Goal: Task Accomplishment & Management: Manage account settings

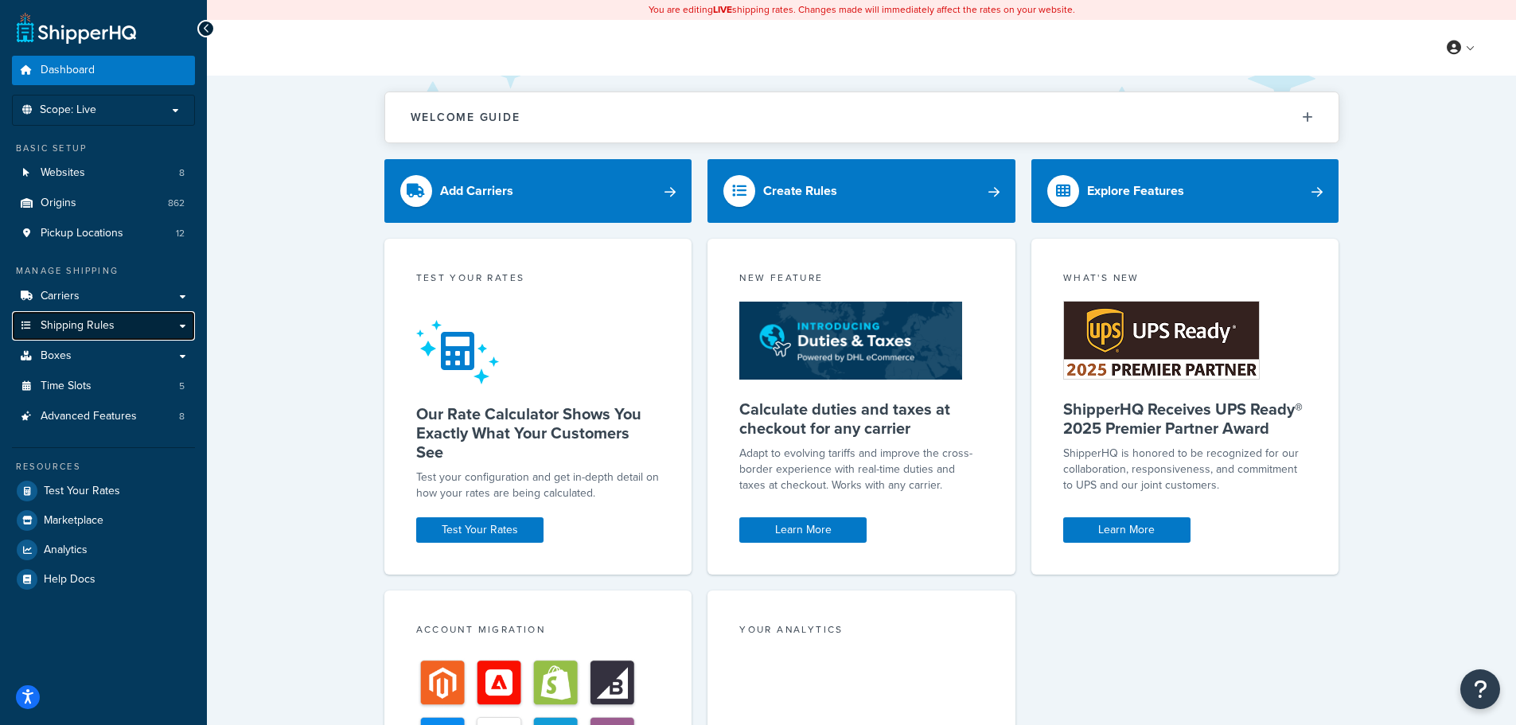
click at [66, 325] on span "Shipping Rules" at bounding box center [78, 326] width 74 height 14
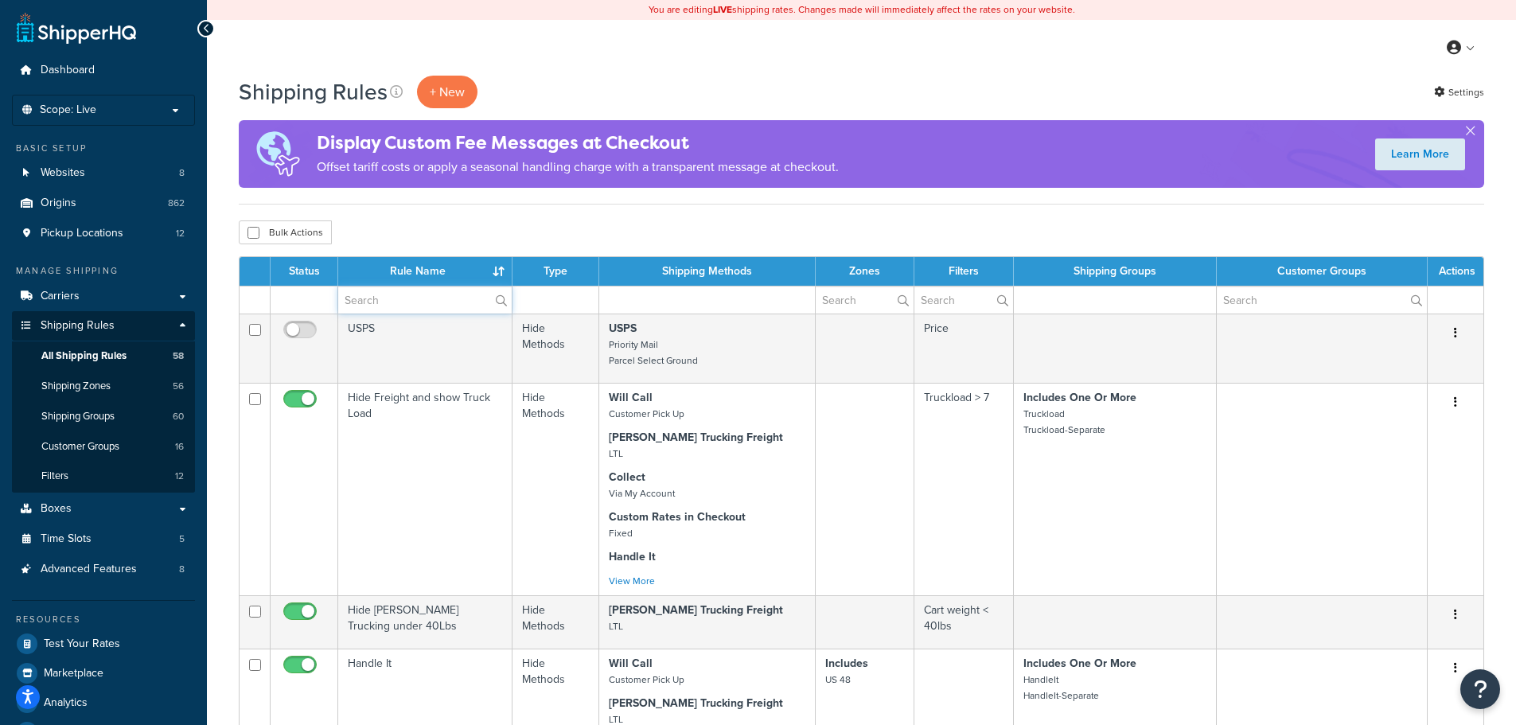
click at [426, 297] on input "text" at bounding box center [424, 299] width 173 height 27
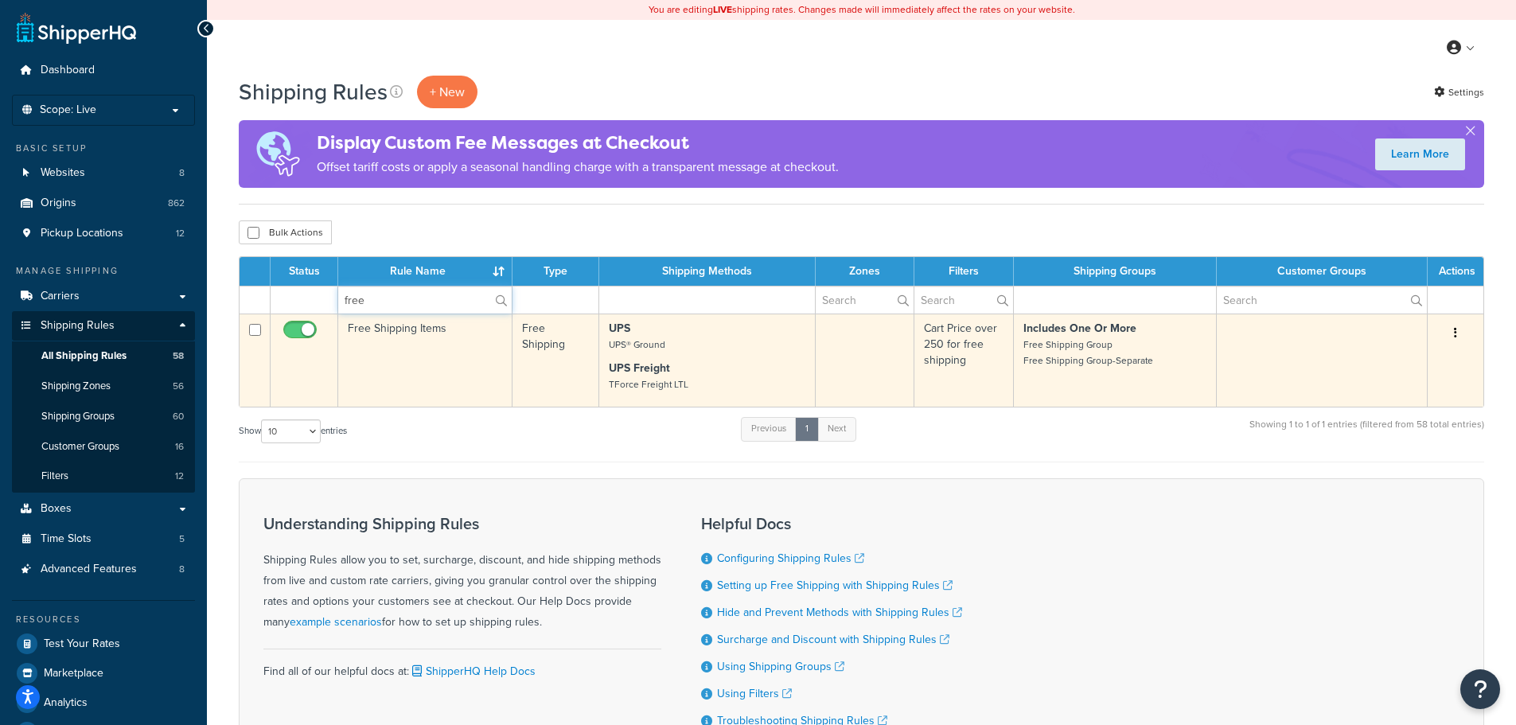
type input "free"
click at [425, 350] on td "Free Shipping Items" at bounding box center [425, 360] width 174 height 93
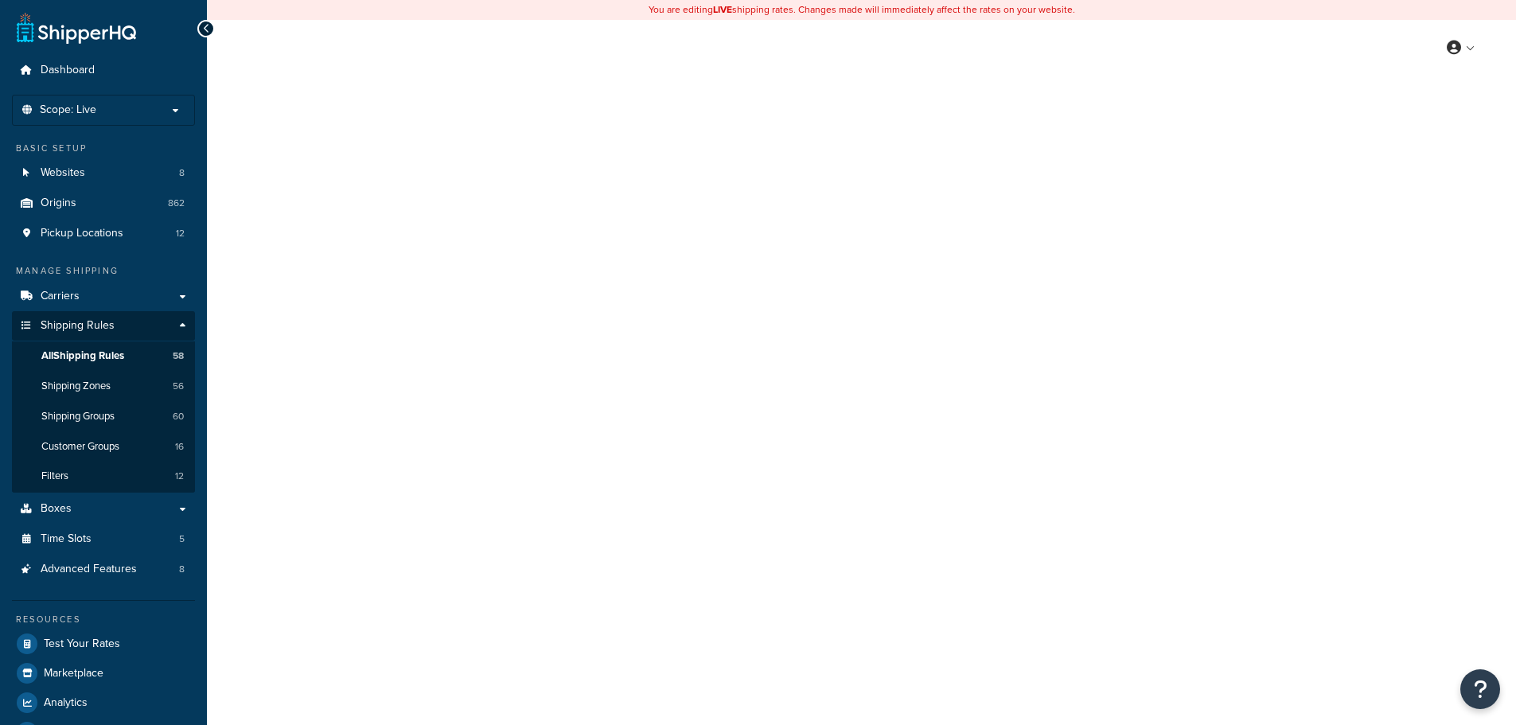
select select "OVERRIDE"
select select "SHIPPING_GROUP"
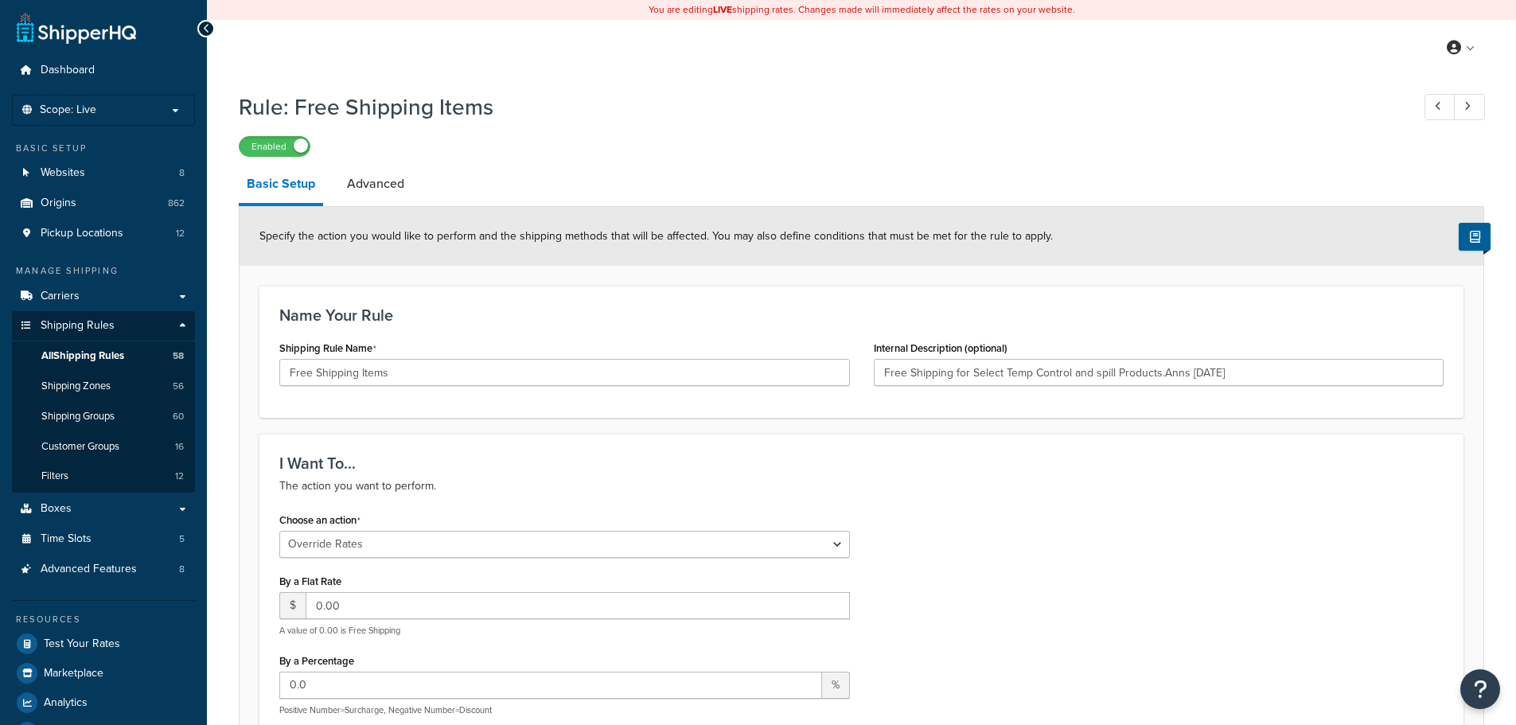
type input "Free Shipping for Select Temp Control and spill Products.Anns [DATE]"
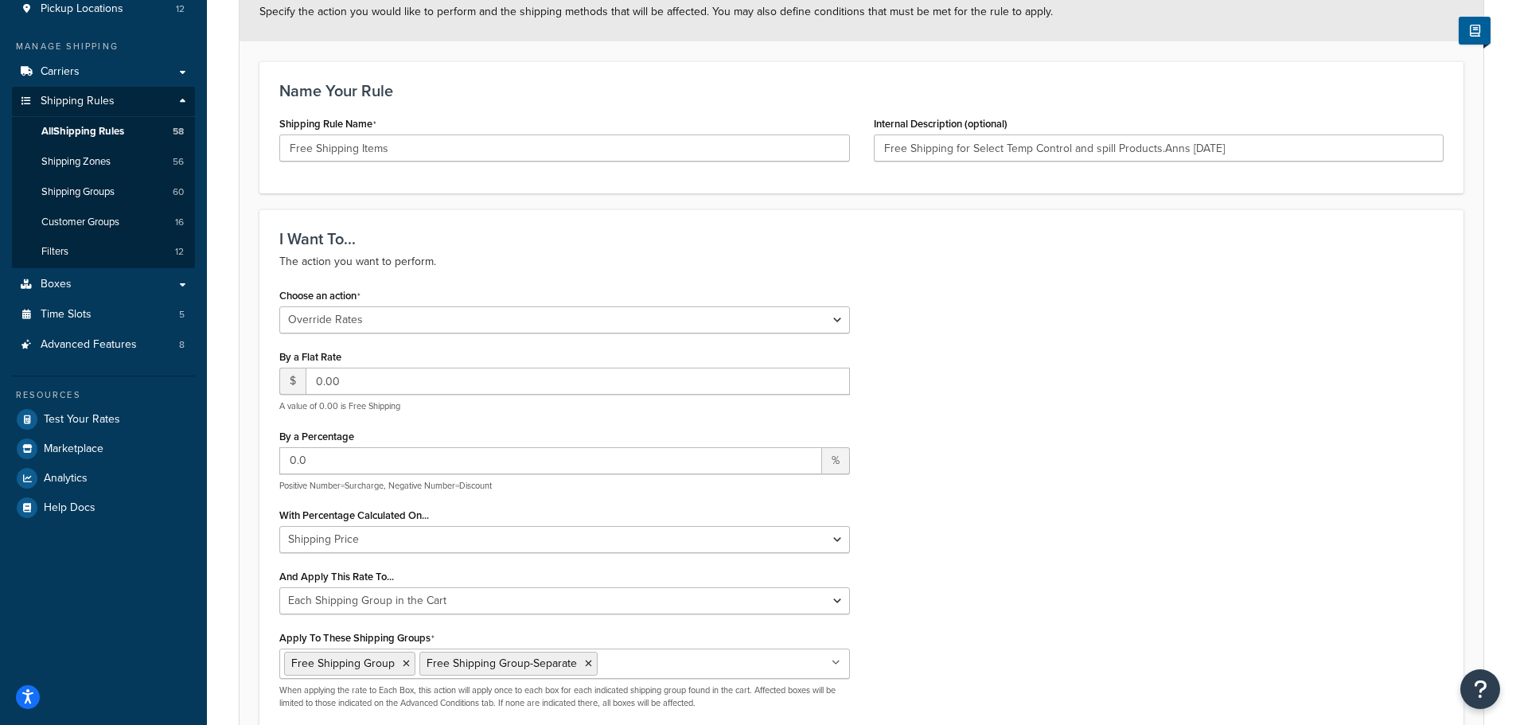
scroll to position [177, 0]
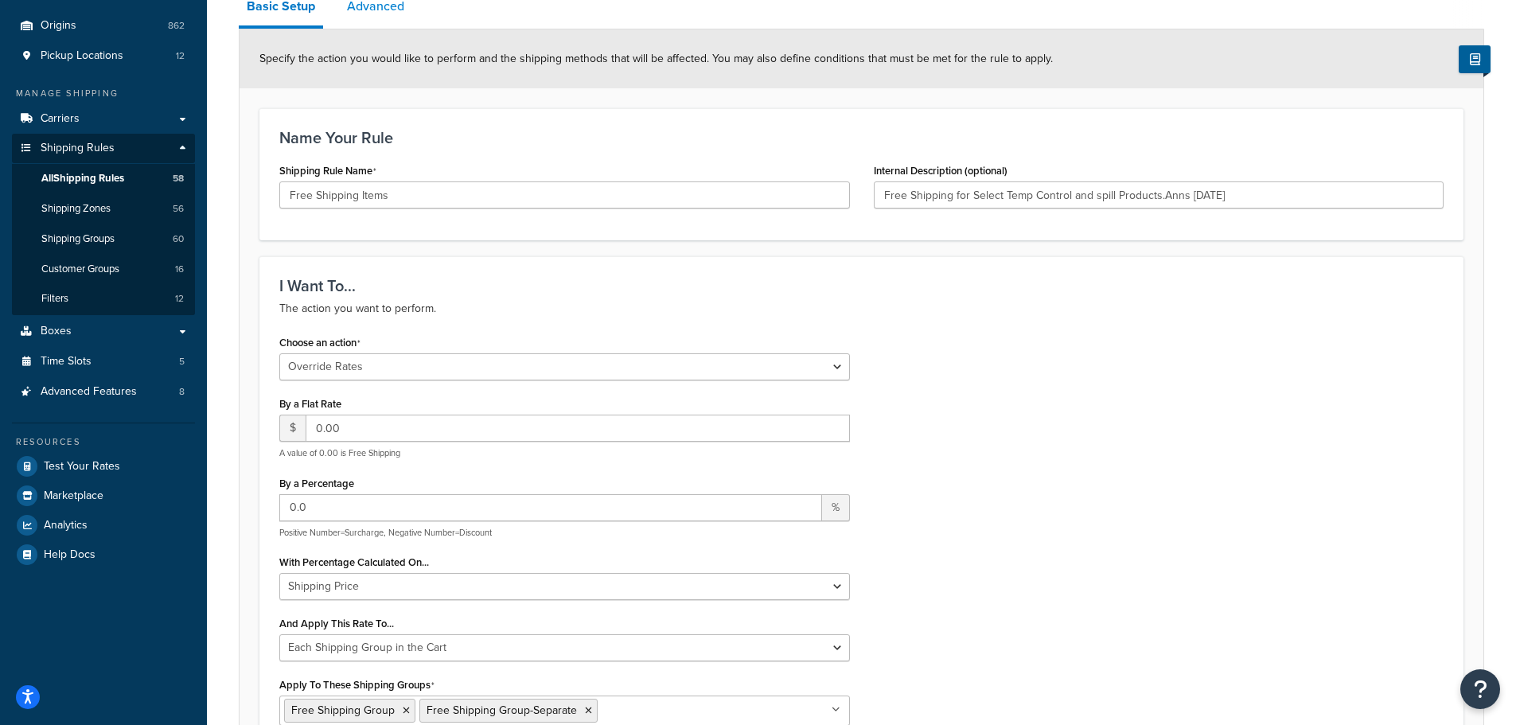
click at [368, 14] on link "Advanced" at bounding box center [375, 6] width 73 height 38
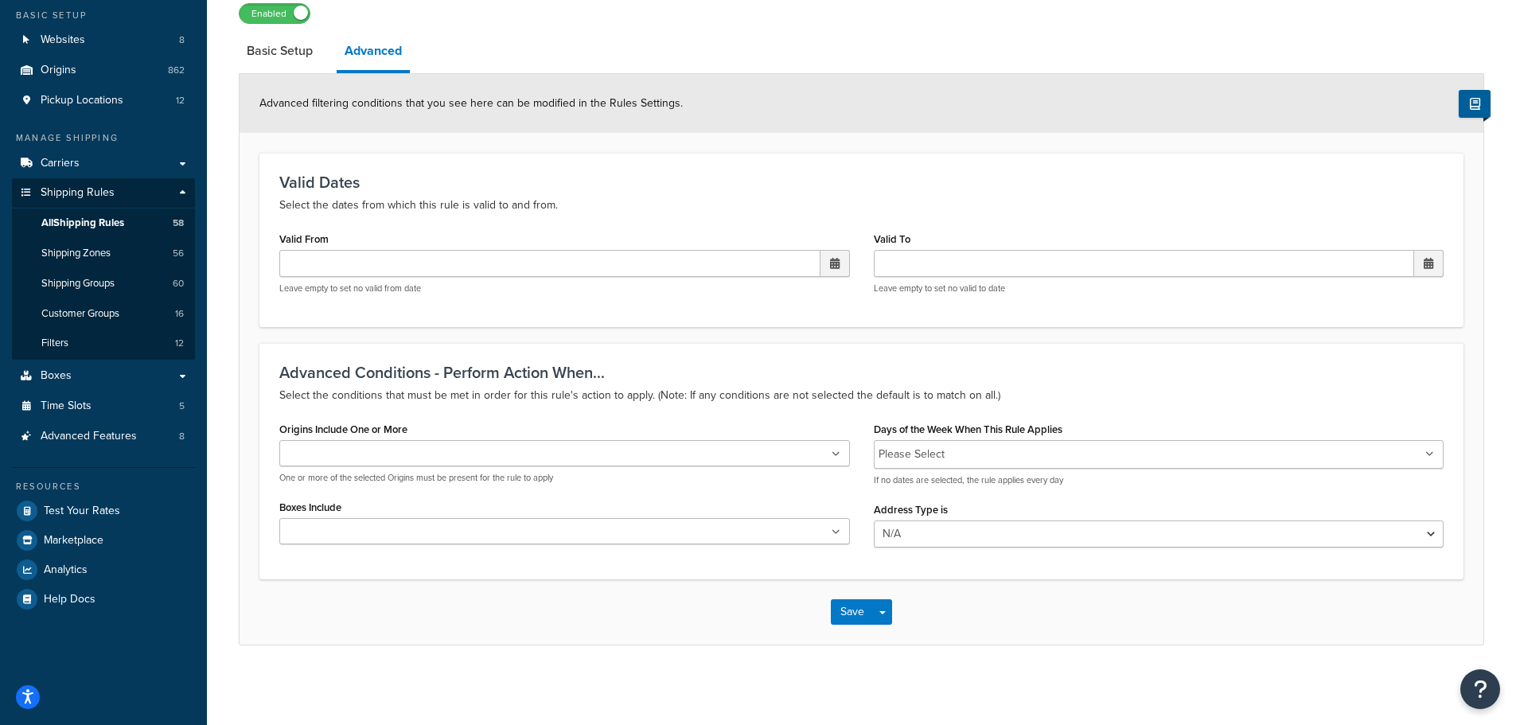
scroll to position [134, 0]
click at [267, 45] on link "Basic Setup" at bounding box center [280, 51] width 82 height 38
select select "OVERRIDE"
select select "SHIPPING_GROUP"
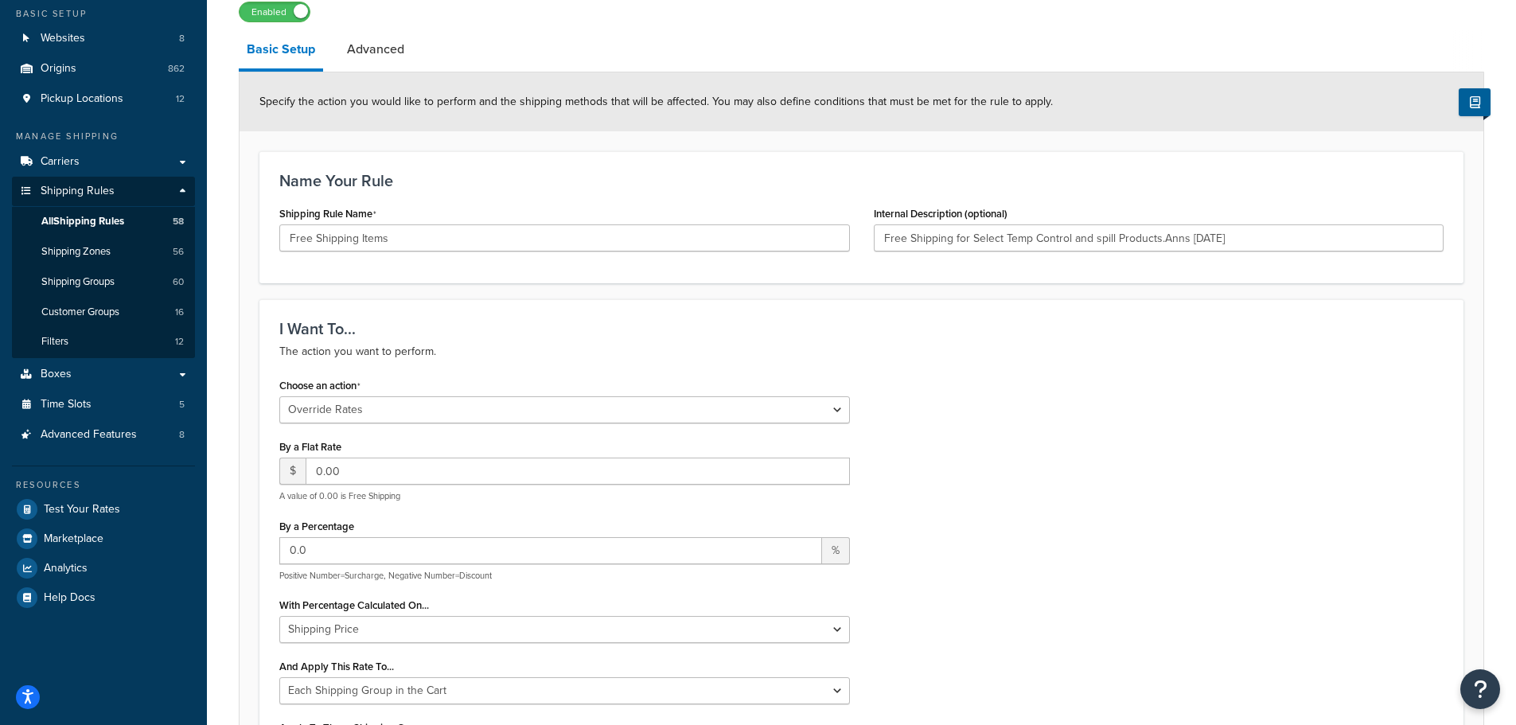
type input "Free Shipping for Select Temp Control and spill Products.Anns [DATE]"
